Goal: Transaction & Acquisition: Obtain resource

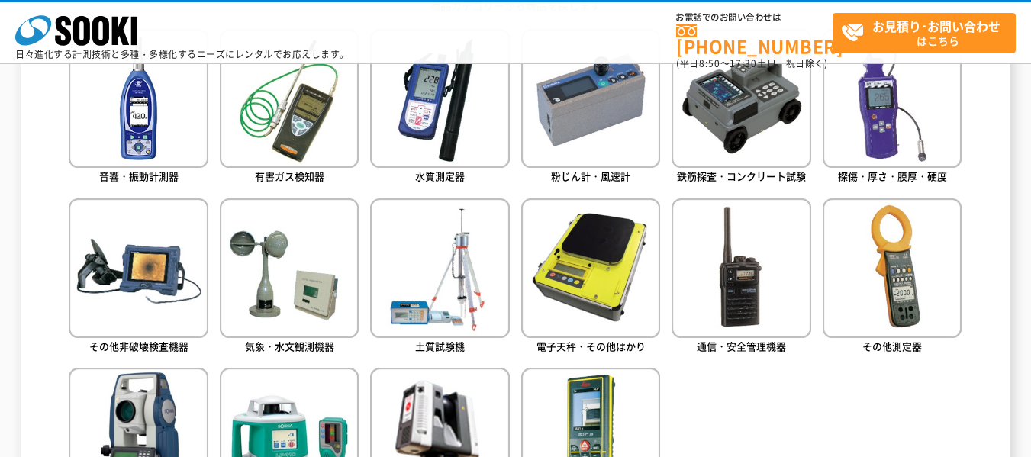
scroll to position [916, 0]
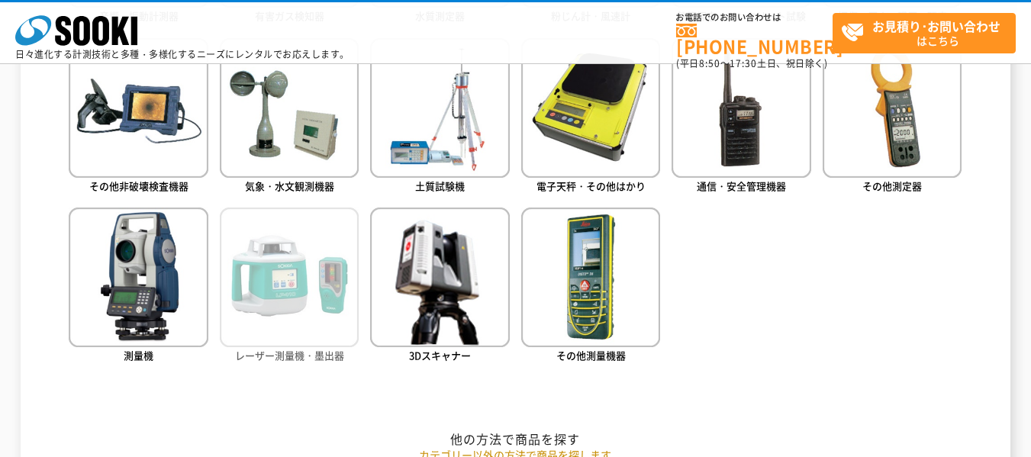
click at [295, 312] on img at bounding box center [289, 277] width 139 height 139
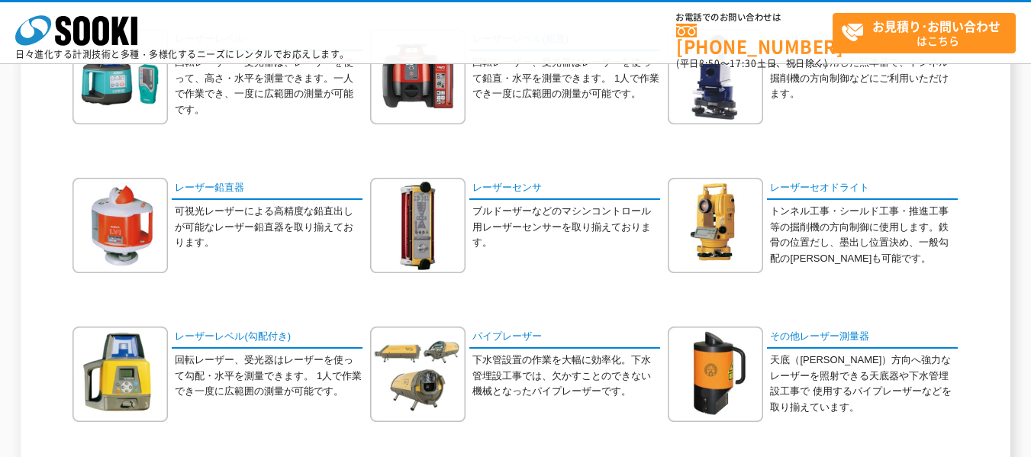
scroll to position [305, 0]
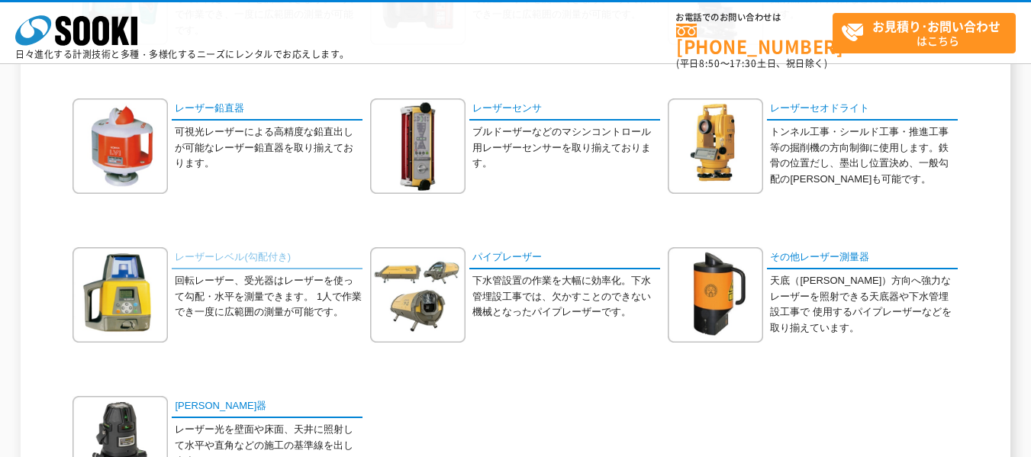
click at [240, 257] on link "レーザーレベル(勾配付き)" at bounding box center [267, 258] width 191 height 22
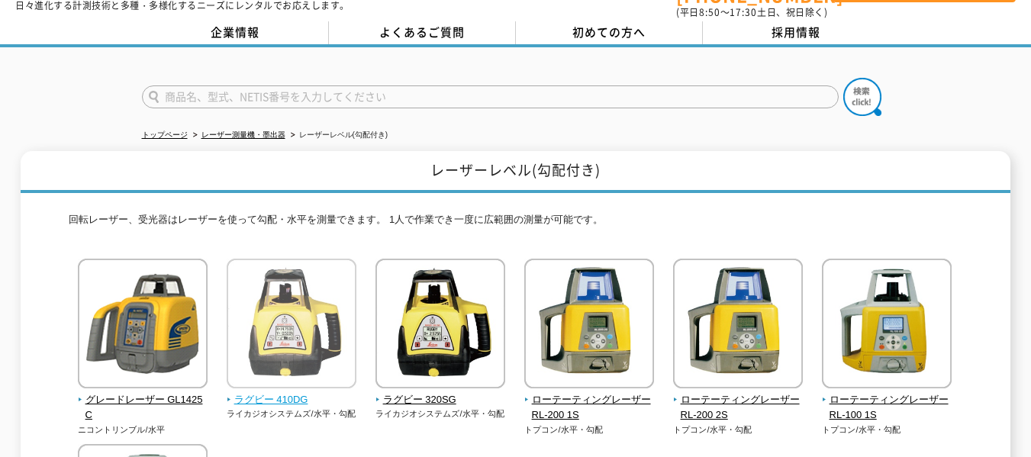
scroll to position [153, 0]
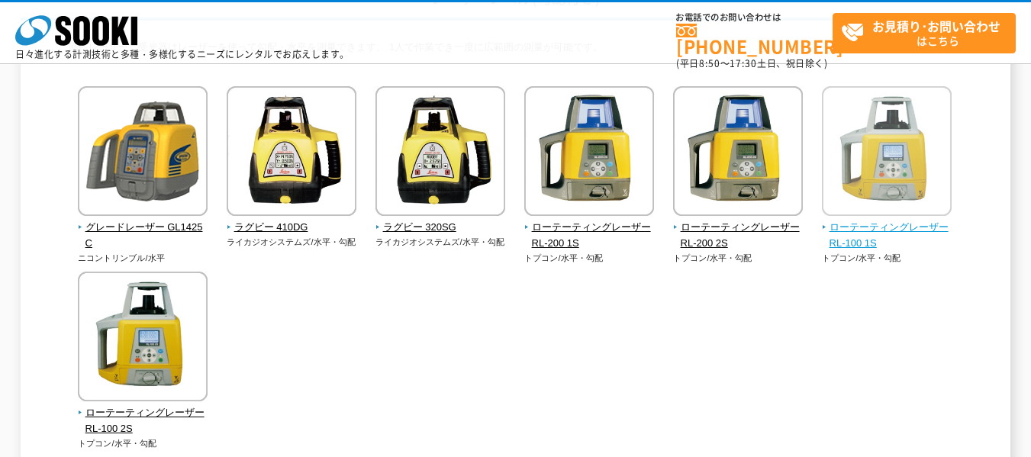
click at [871, 225] on span "ローテーティングレーザー RL-100 1S" at bounding box center [887, 236] width 131 height 32
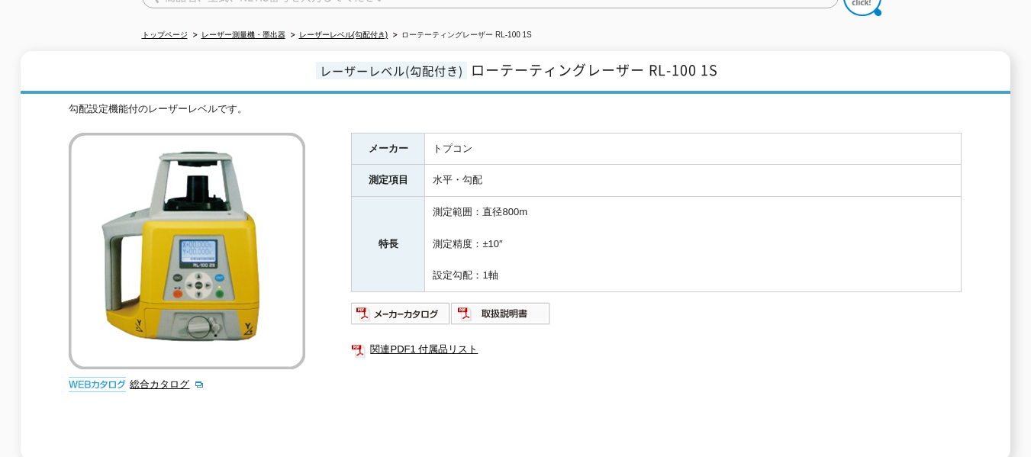
scroll to position [153, 0]
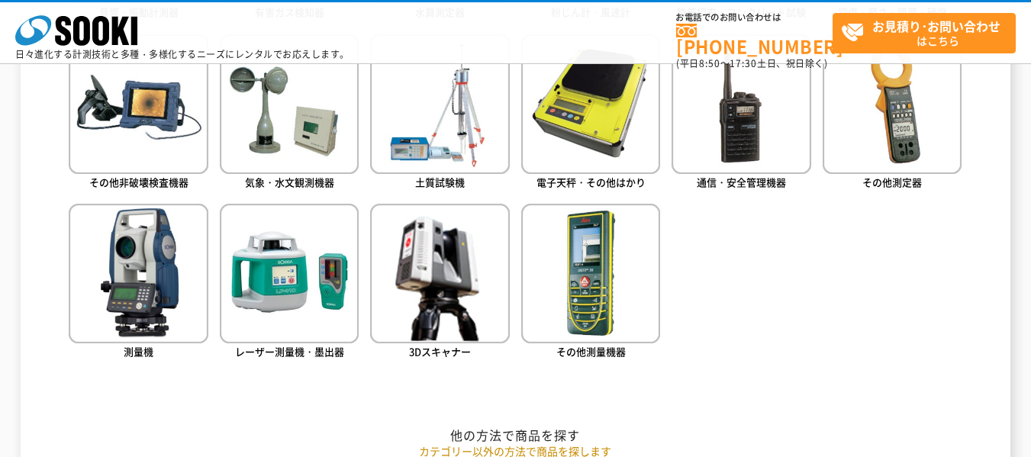
scroll to position [840, 0]
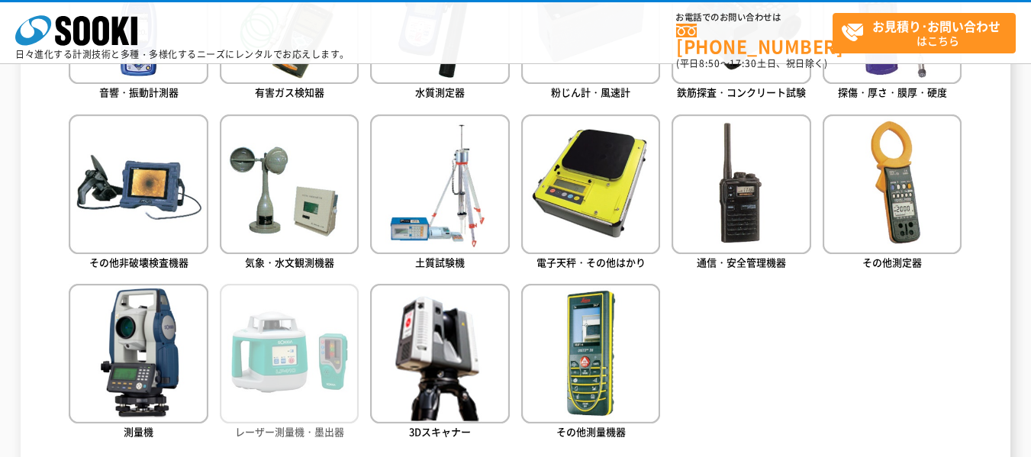
click at [315, 351] on img at bounding box center [289, 353] width 139 height 139
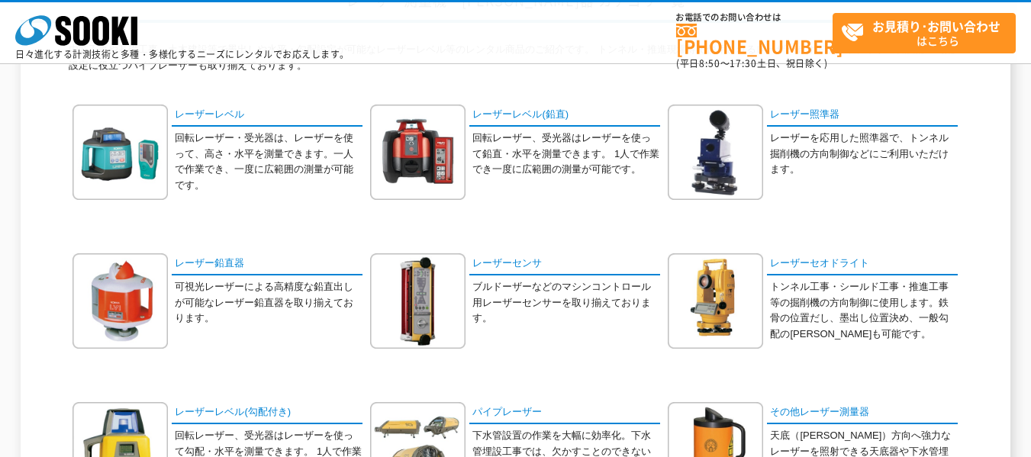
scroll to position [229, 0]
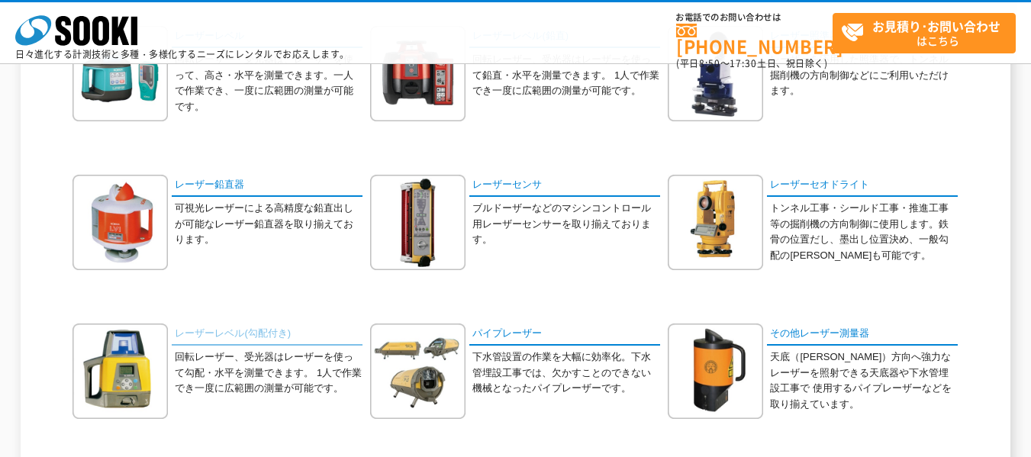
click at [249, 336] on link "レーザーレベル(勾配付き)" at bounding box center [267, 335] width 191 height 22
